Goal: Transaction & Acquisition: Subscribe to service/newsletter

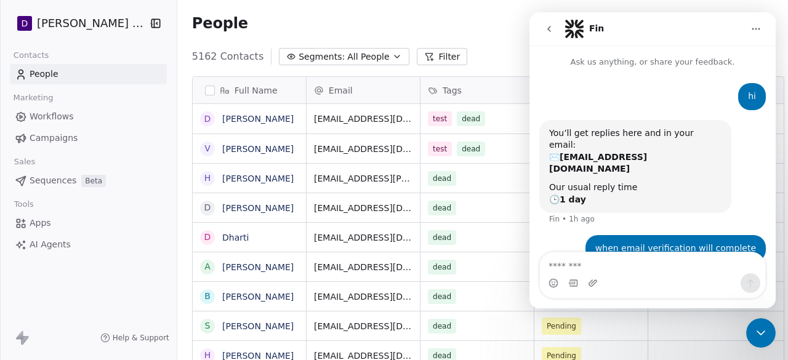
scroll to position [307, 612]
click at [652, 272] on textarea "Message…" at bounding box center [652, 263] width 225 height 21
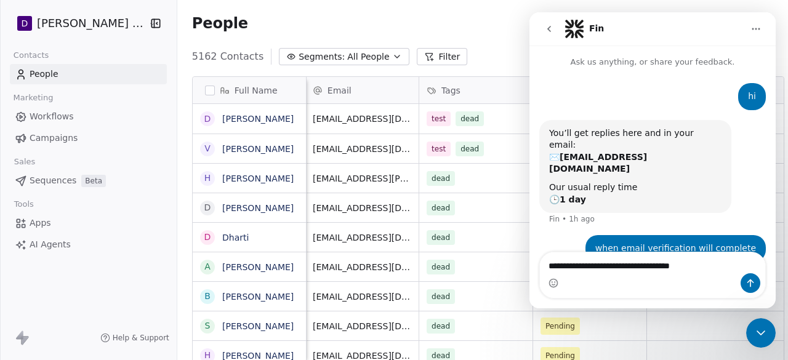
type textarea "**********"
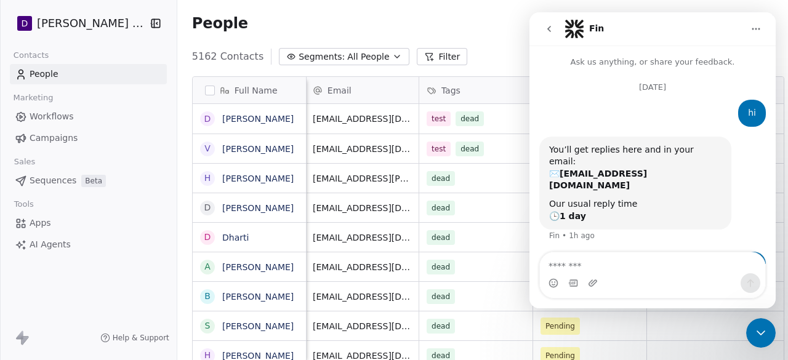
scroll to position [68, 0]
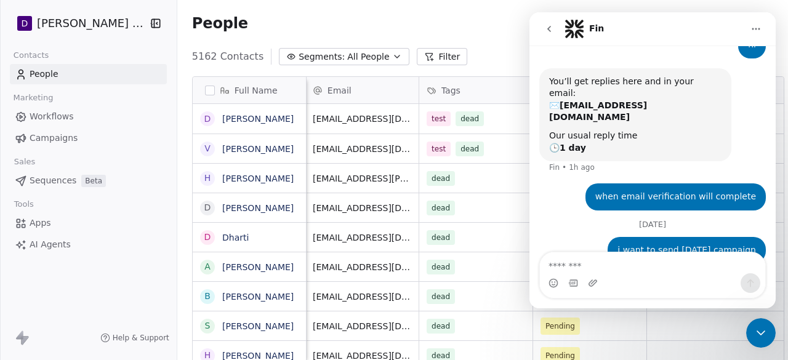
click at [769, 338] on div "Close Intercom Messenger" at bounding box center [762, 333] width 30 height 30
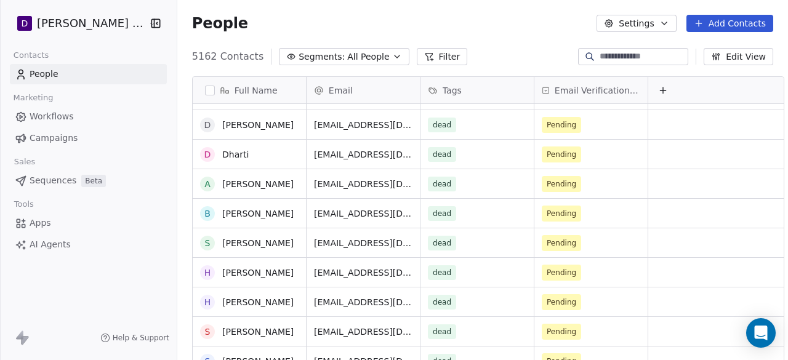
scroll to position [84, 0]
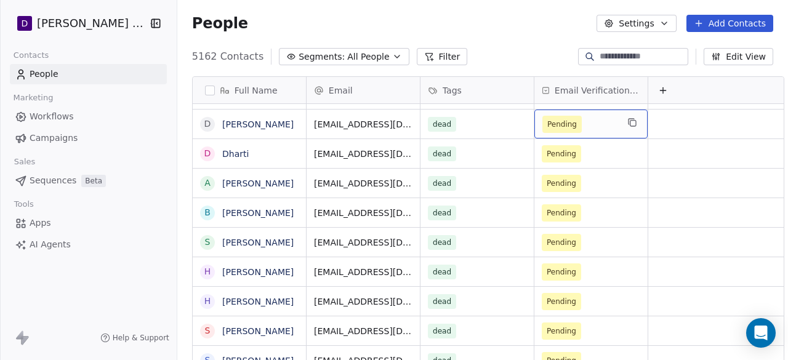
click at [548, 124] on span "Pending" at bounding box center [563, 124] width 30 height 12
click at [701, 116] on html "D [PERSON_NAME] Nutrition Contacts People Marketing Workflows Campaigns Sales S…" at bounding box center [394, 180] width 788 height 360
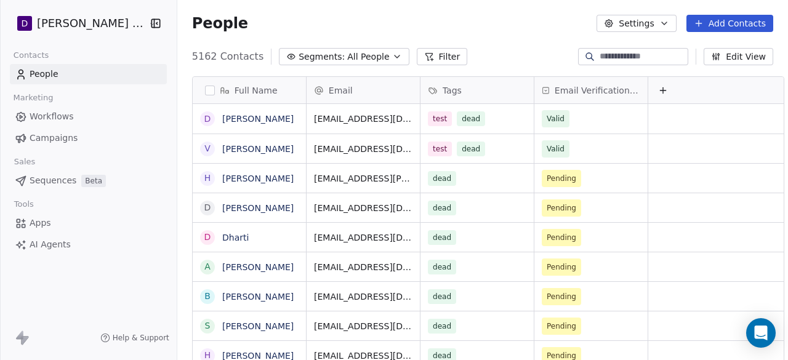
click at [542, 88] on icon at bounding box center [546, 91] width 8 height 10
click at [535, 88] on html "D [PERSON_NAME] Nutrition Contacts People Marketing Workflows Campaigns Sales S…" at bounding box center [394, 180] width 788 height 360
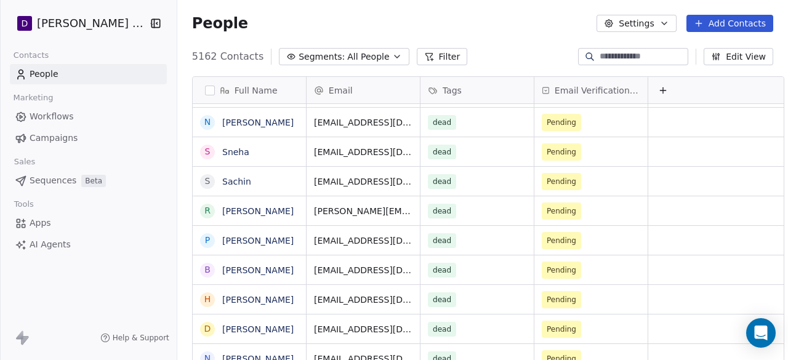
click at [70, 124] on link "Workflows" at bounding box center [88, 117] width 157 height 20
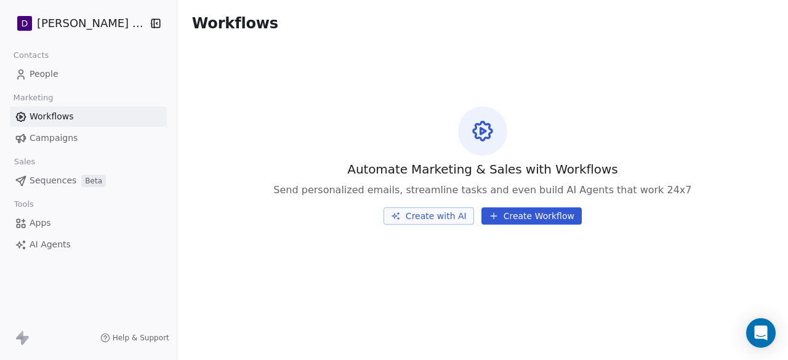
click at [88, 137] on link "Campaigns" at bounding box center [88, 138] width 157 height 20
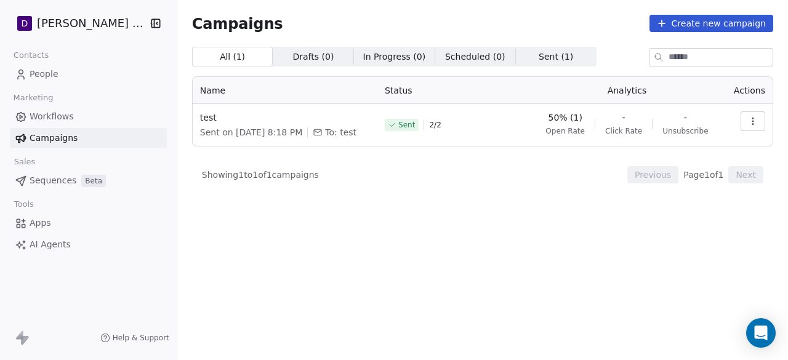
click at [745, 122] on button "button" at bounding box center [753, 121] width 25 height 20
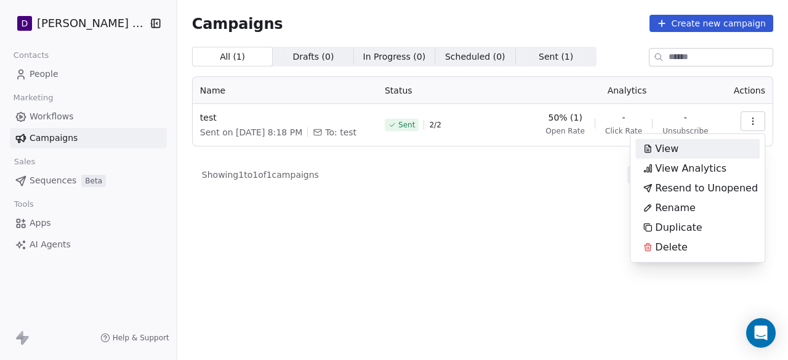
click at [687, 156] on div "View" at bounding box center [698, 149] width 124 height 20
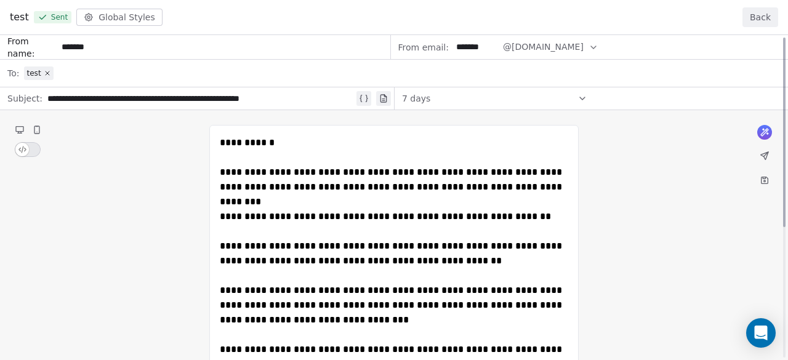
click at [766, 10] on button "Back" at bounding box center [761, 17] width 36 height 20
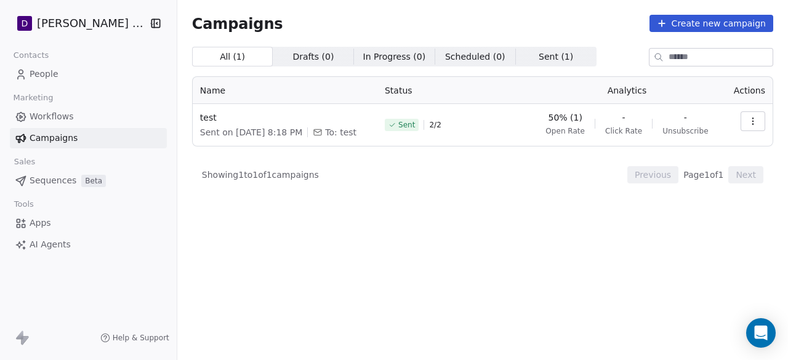
click at [747, 124] on button "button" at bounding box center [753, 121] width 25 height 20
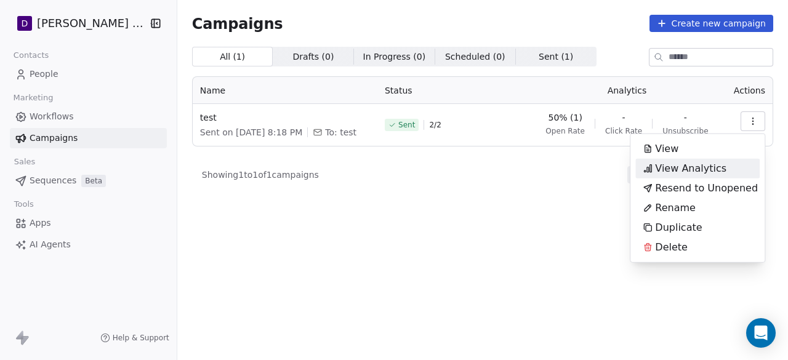
click at [734, 174] on div "View Analytics" at bounding box center [698, 169] width 124 height 20
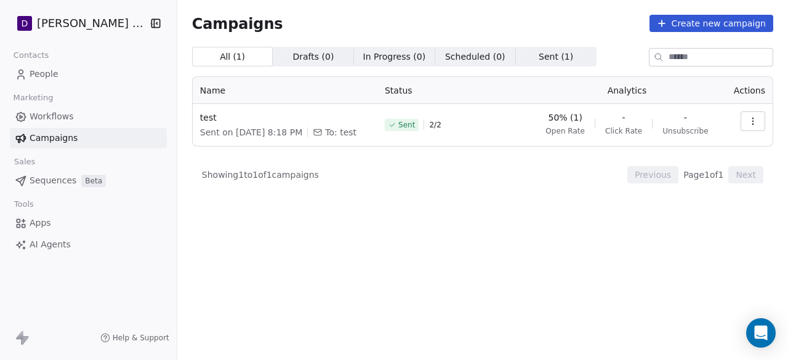
click at [756, 120] on icon "button" at bounding box center [753, 121] width 10 height 10
click at [508, 229] on html "D [PERSON_NAME] Nutrition Contacts People Marketing Workflows Campaigns Sales S…" at bounding box center [394, 180] width 788 height 360
click at [667, 25] on icon at bounding box center [662, 23] width 10 height 10
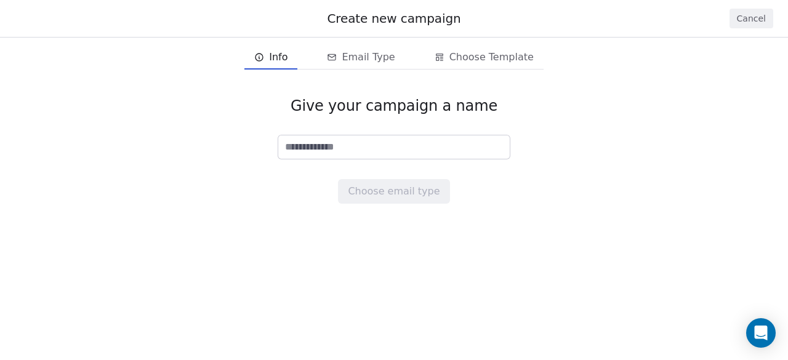
click at [746, 18] on button "Cancel" at bounding box center [752, 19] width 44 height 20
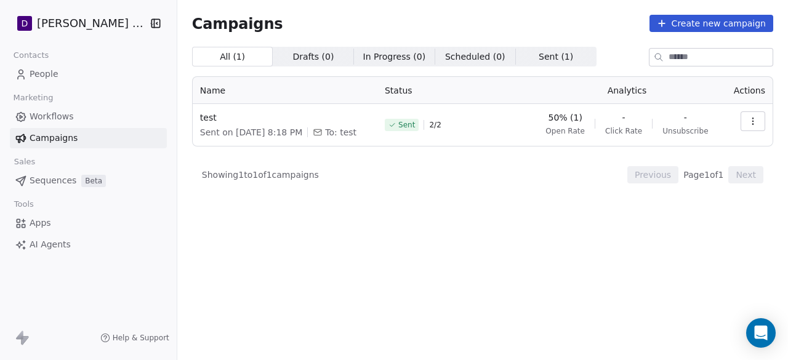
click at [755, 123] on icon "button" at bounding box center [753, 121] width 10 height 10
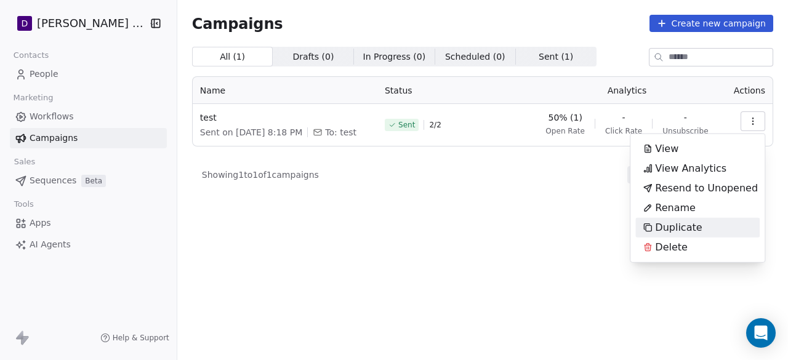
click at [692, 222] on span "Duplicate" at bounding box center [678, 228] width 47 height 15
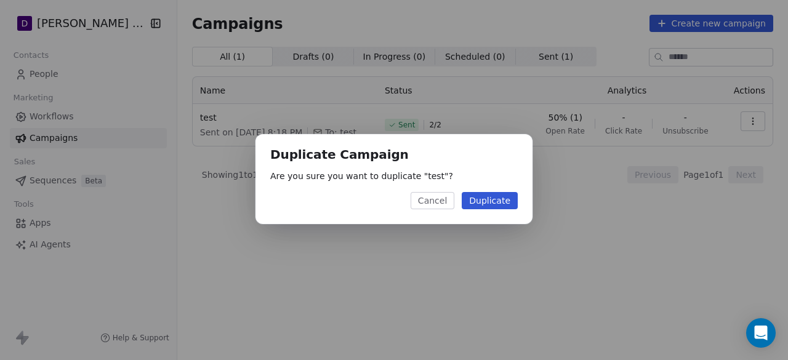
click at [505, 195] on button "Duplicate" at bounding box center [490, 200] width 56 height 17
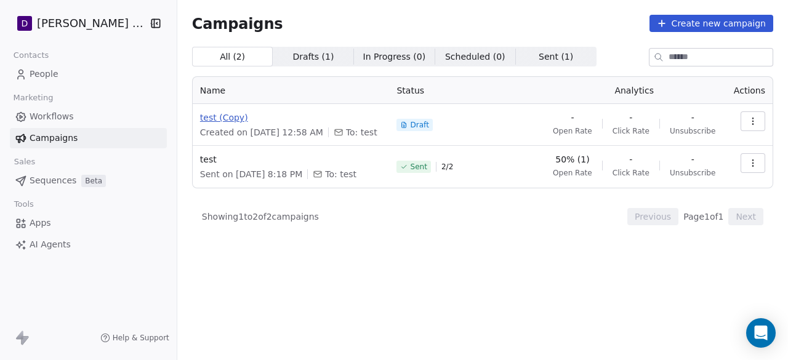
click at [216, 115] on span "test (Copy)" at bounding box center [291, 117] width 182 height 12
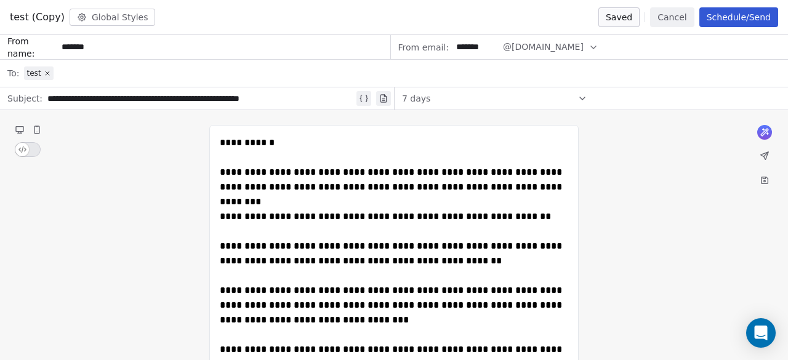
click at [49, 72] on span "test" at bounding box center [38, 74] width 29 height 14
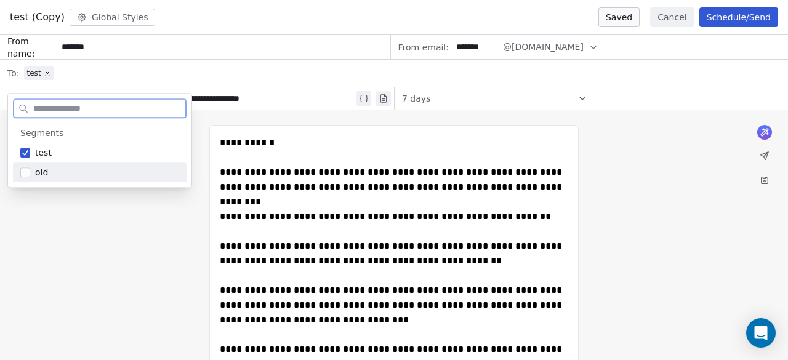
click at [33, 172] on div "old" at bounding box center [100, 173] width 174 height 20
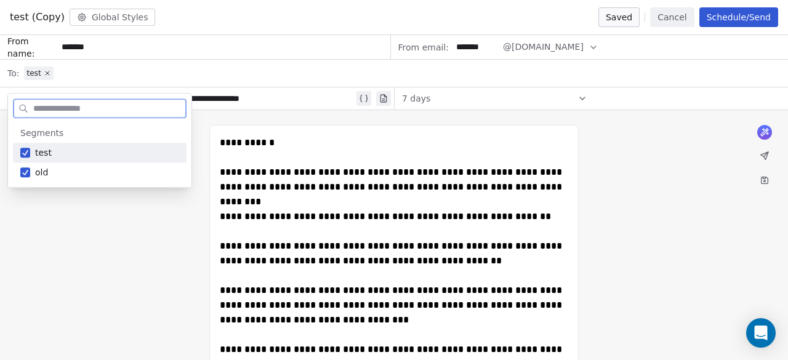
click at [34, 151] on div "test" at bounding box center [100, 153] width 174 height 20
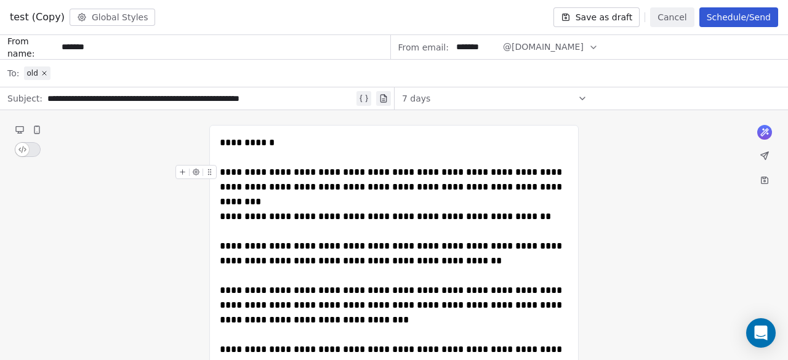
click at [709, 19] on button "Schedule/Send" at bounding box center [739, 17] width 79 height 20
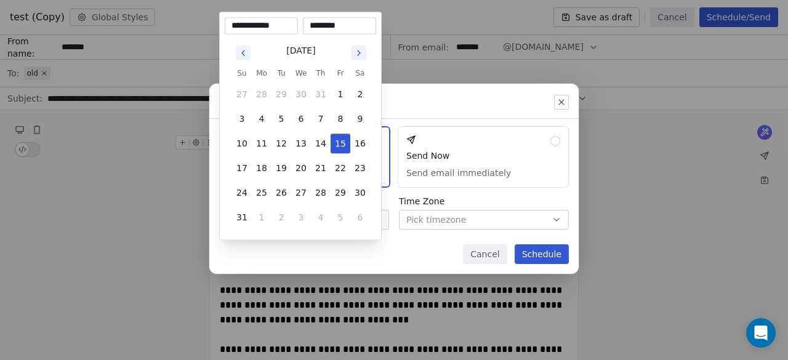
click at [374, 222] on body "**********" at bounding box center [394, 180] width 788 height 360
click at [340, 148] on button "15" at bounding box center [341, 144] width 20 height 20
click at [454, 216] on div "Send or schedule email Schedule & Send Choose a future date and time Send Now S…" at bounding box center [394, 180] width 788 height 232
click at [366, 217] on body "**********" at bounding box center [394, 180] width 788 height 360
click at [331, 36] on div "[DATE] Su Mo Tu We Th Fr Sa 27 28 29 30 31 1 2 3 4 5 6 7 8 9 10 11 12 13 14 15 …" at bounding box center [301, 134] width 152 height 200
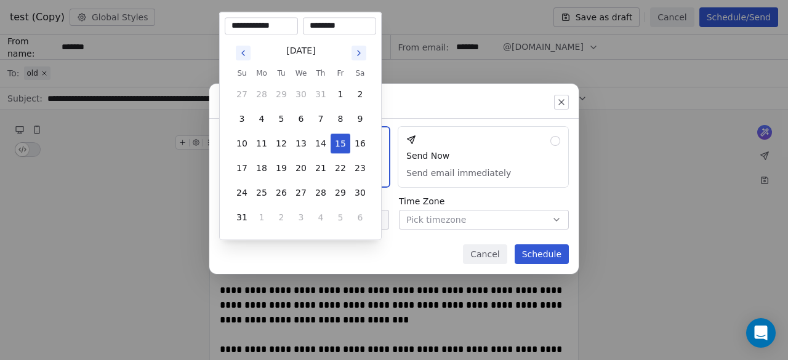
click at [342, 23] on input "********" at bounding box center [339, 26] width 68 height 12
type input "********"
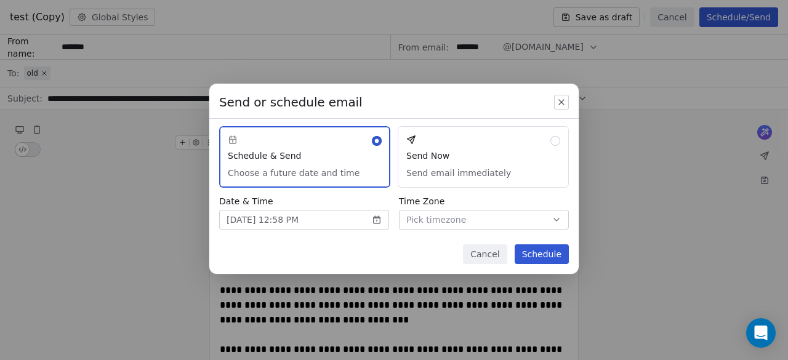
click at [399, 93] on div "Send or schedule email Schedule & Send Choose a future date and time Send Now S…" at bounding box center [394, 180] width 788 height 232
click at [504, 227] on button "Pick timezone" at bounding box center [484, 220] width 170 height 20
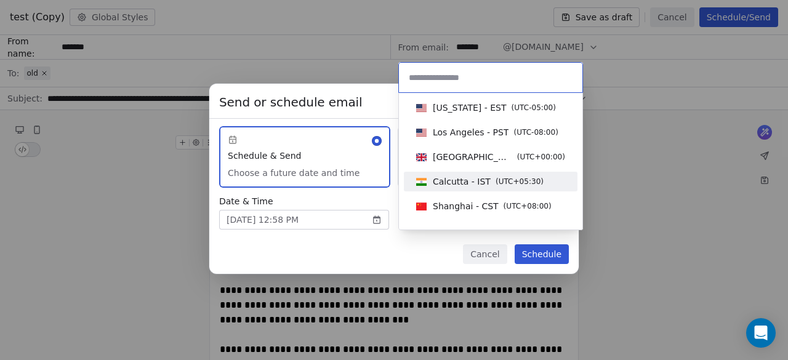
click at [499, 172] on div "Calcutta - IST ( UTC+05:30 )" at bounding box center [491, 182] width 174 height 20
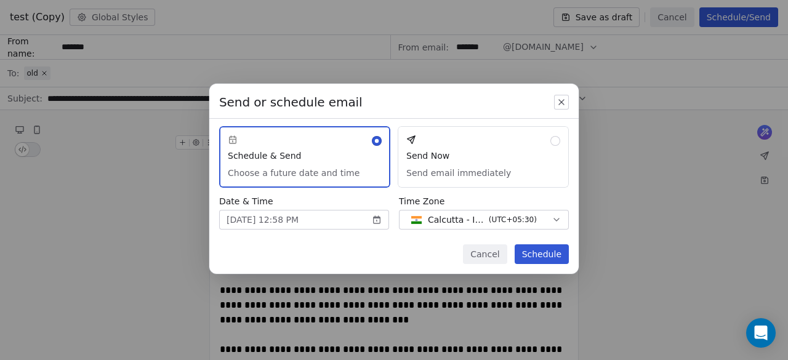
click at [541, 259] on button "Schedule" at bounding box center [542, 255] width 54 height 20
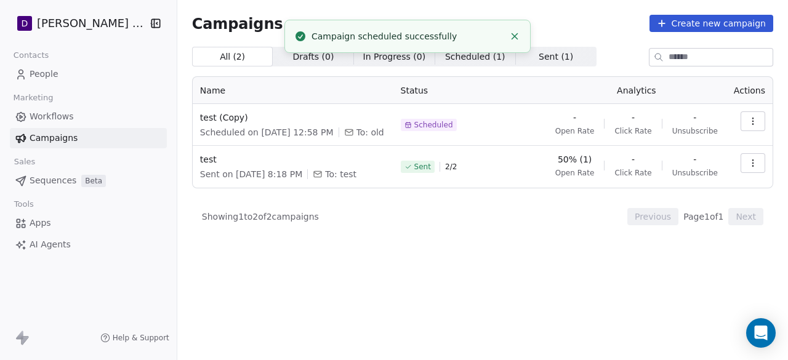
click at [432, 129] on span "Scheduled" at bounding box center [434, 125] width 39 height 10
